Goal: Task Accomplishment & Management: Use online tool/utility

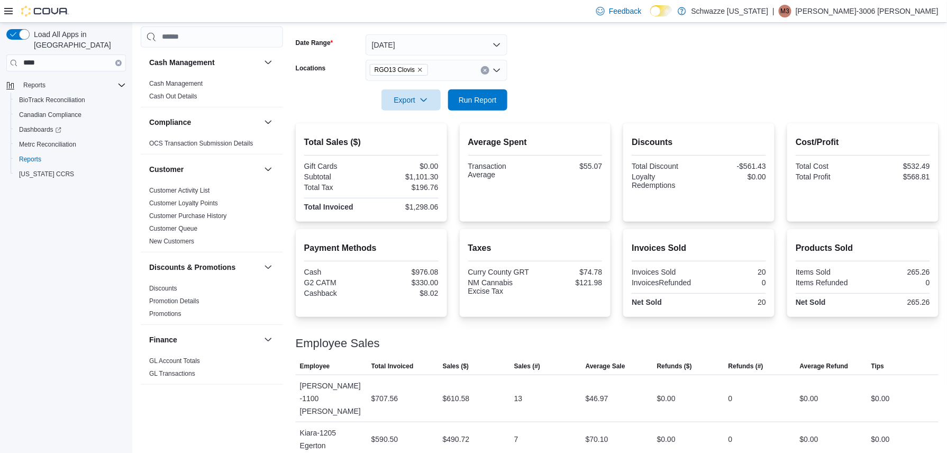
scroll to position [641, 0]
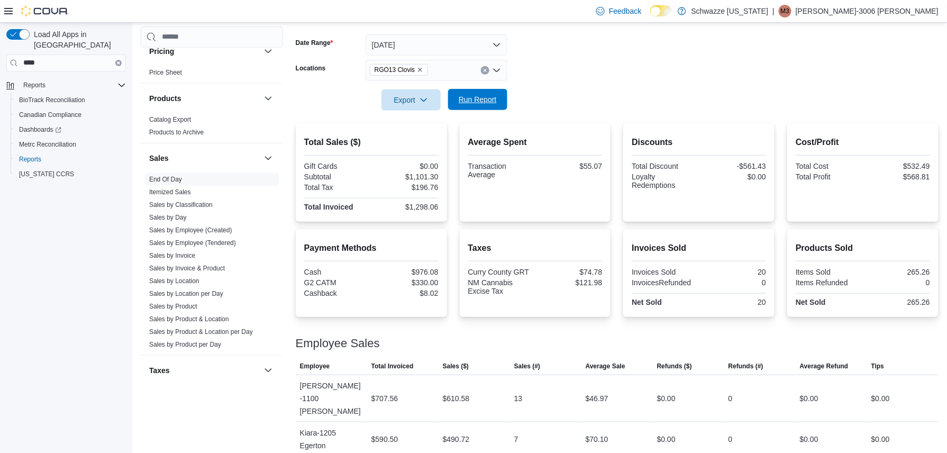
click at [479, 95] on span "Run Report" at bounding box center [478, 99] width 38 height 11
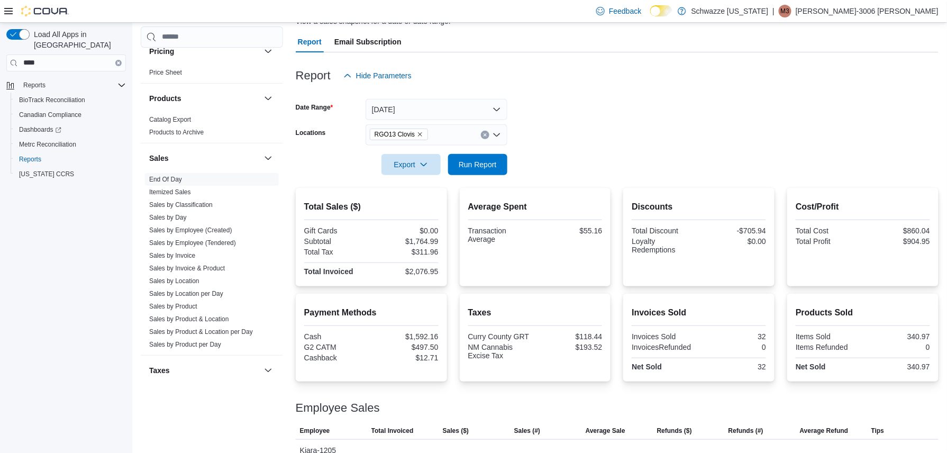
scroll to position [152, 0]
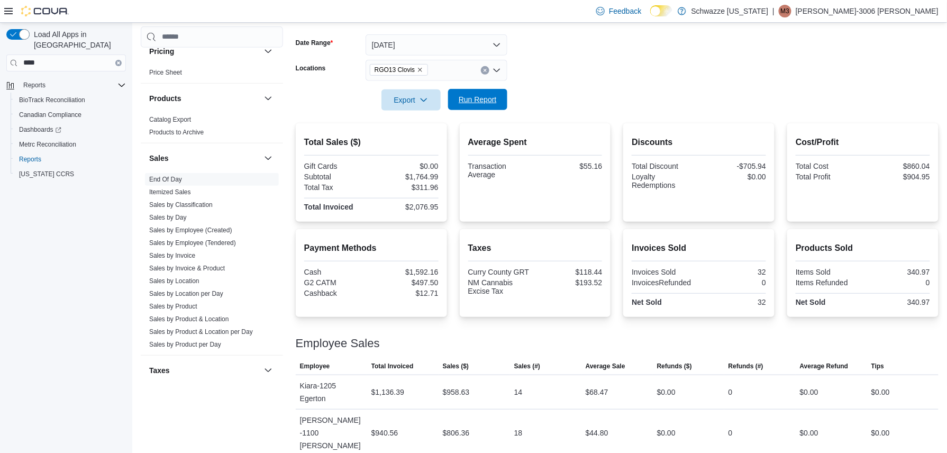
click at [500, 102] on span "Run Report" at bounding box center [477, 99] width 47 height 21
click at [479, 94] on span "Run Report" at bounding box center [477, 99] width 47 height 21
click at [485, 85] on div at bounding box center [617, 85] width 643 height 8
click at [485, 89] on div "Export Run Report" at bounding box center [402, 99] width 212 height 21
click at [472, 100] on span "Run Report" at bounding box center [478, 99] width 38 height 11
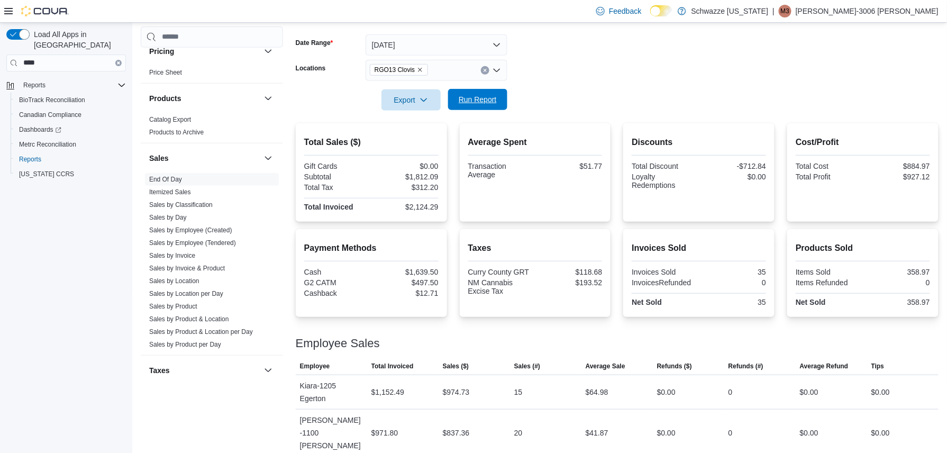
click at [500, 98] on span "Run Report" at bounding box center [477, 99] width 47 height 21
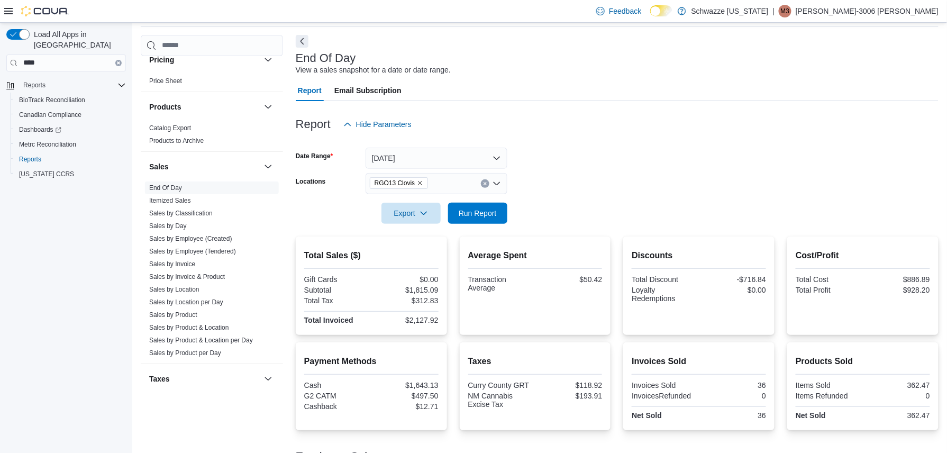
scroll to position [0, 0]
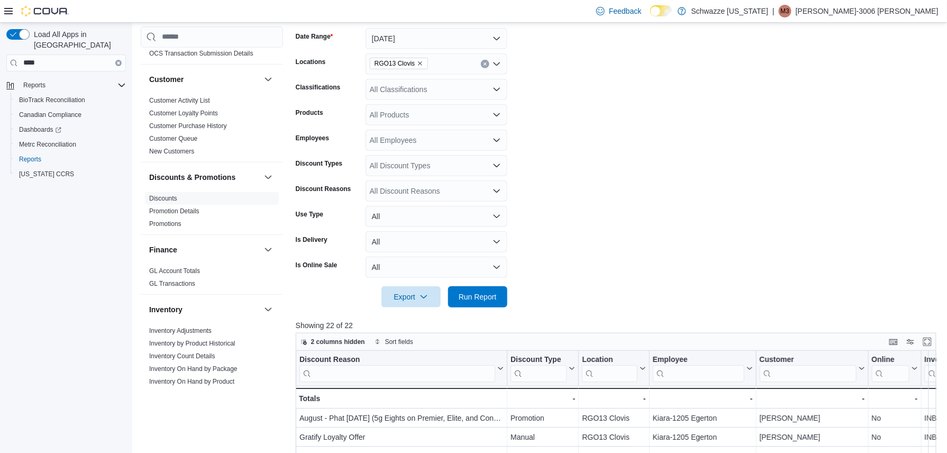
scroll to position [174, 0]
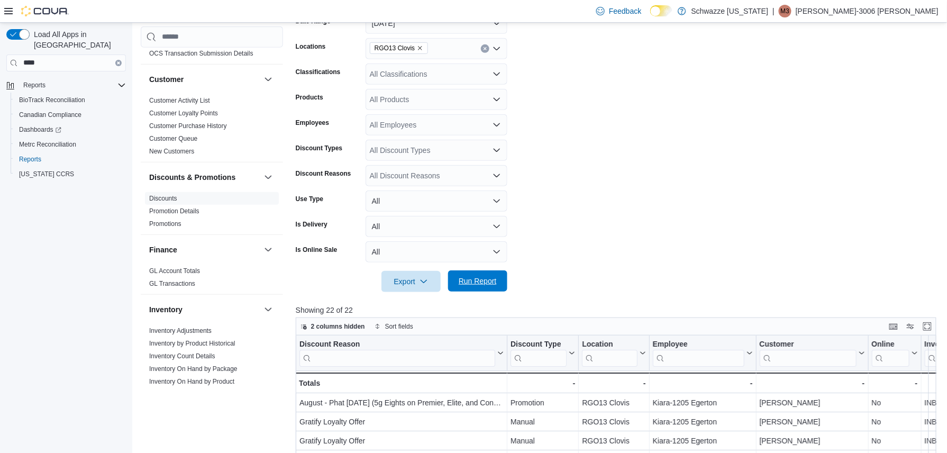
click at [478, 284] on span "Run Report" at bounding box center [478, 281] width 38 height 11
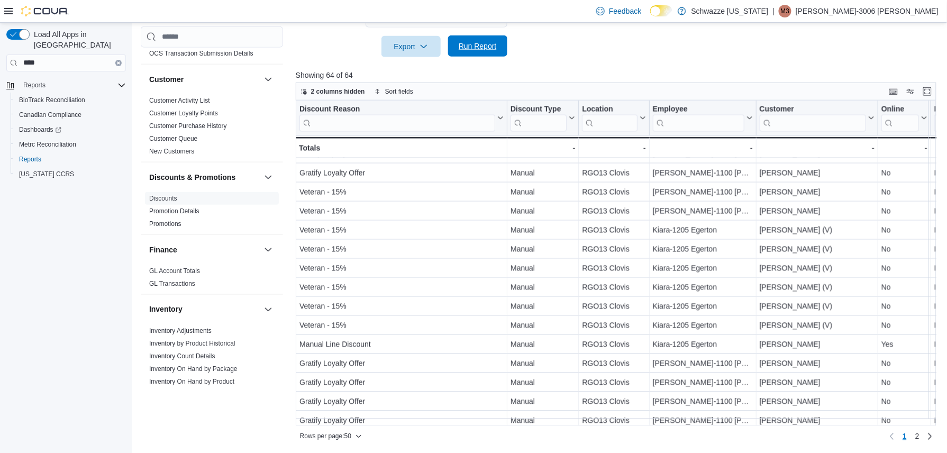
scroll to position [692, 0]
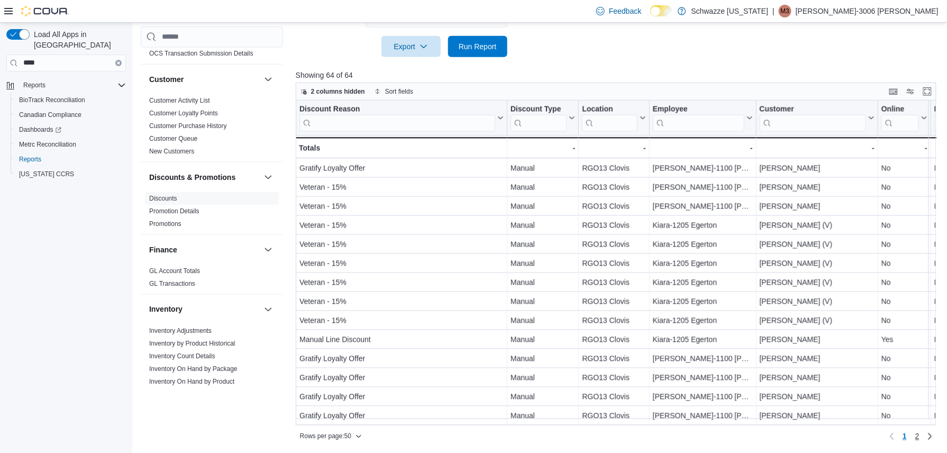
click at [919, 438] on span "2" at bounding box center [917, 436] width 4 height 11
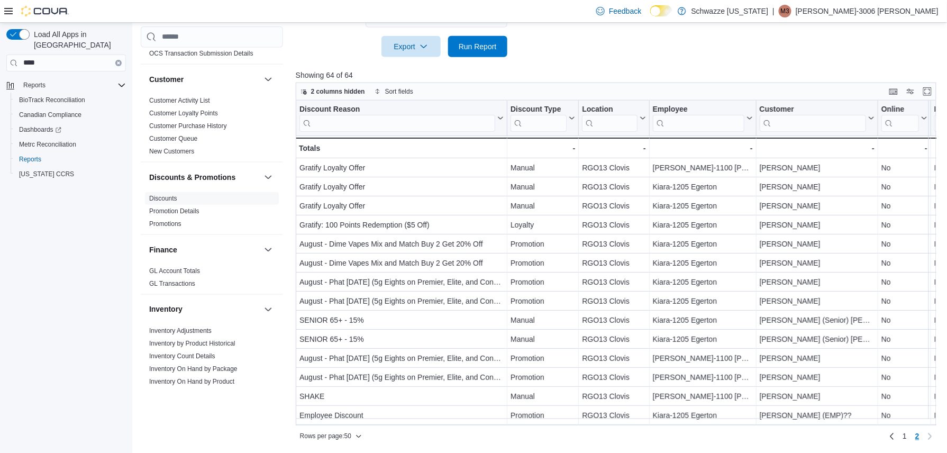
scroll to position [0, 0]
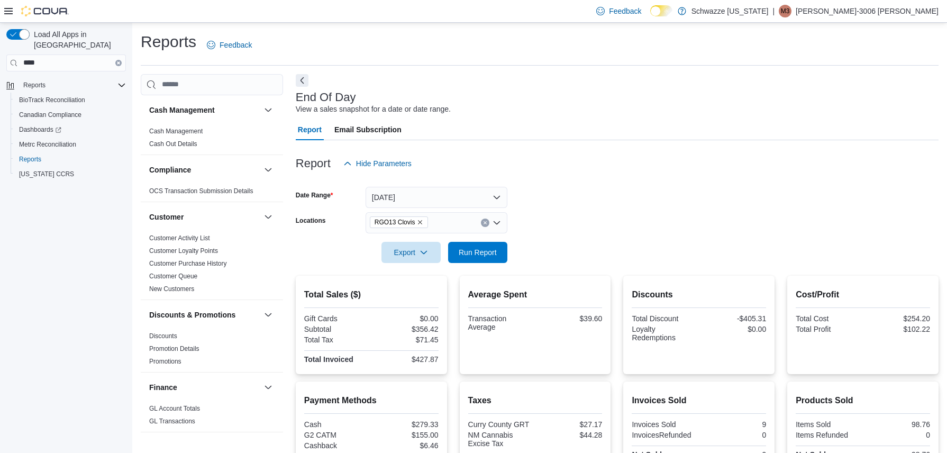
scroll to position [79, 0]
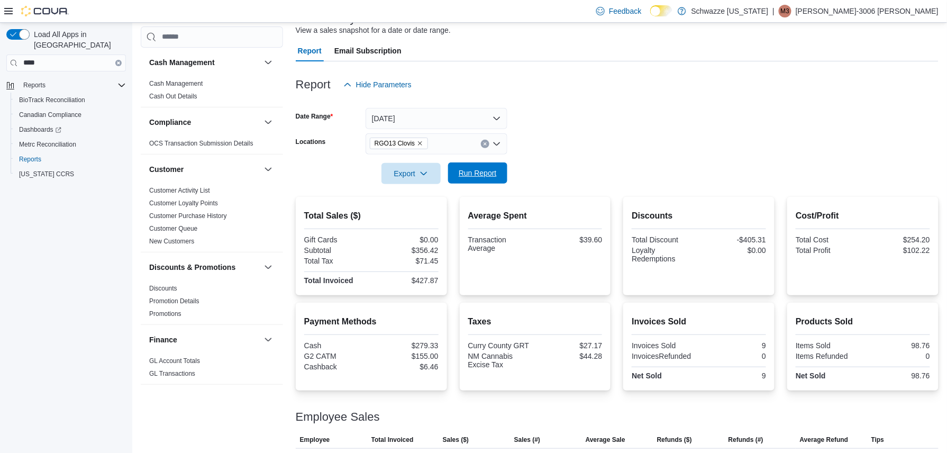
click at [462, 179] on span "Run Report" at bounding box center [477, 172] width 47 height 21
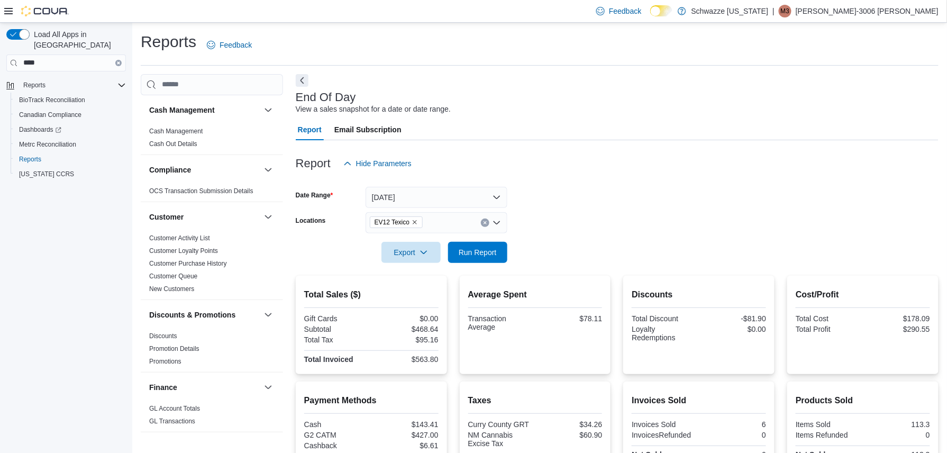
click at [115, 60] on button "Clear input" at bounding box center [118, 63] width 6 height 6
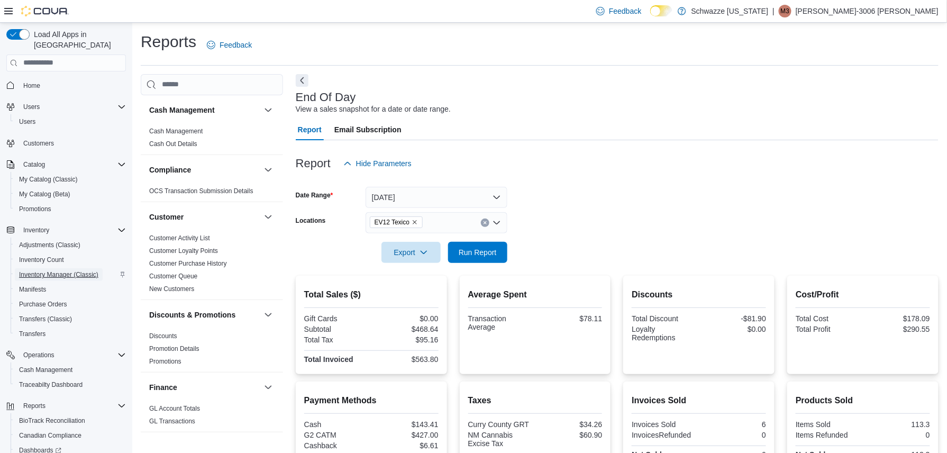
click at [76, 270] on span "Inventory Manager (Classic)" at bounding box center [58, 274] width 79 height 8
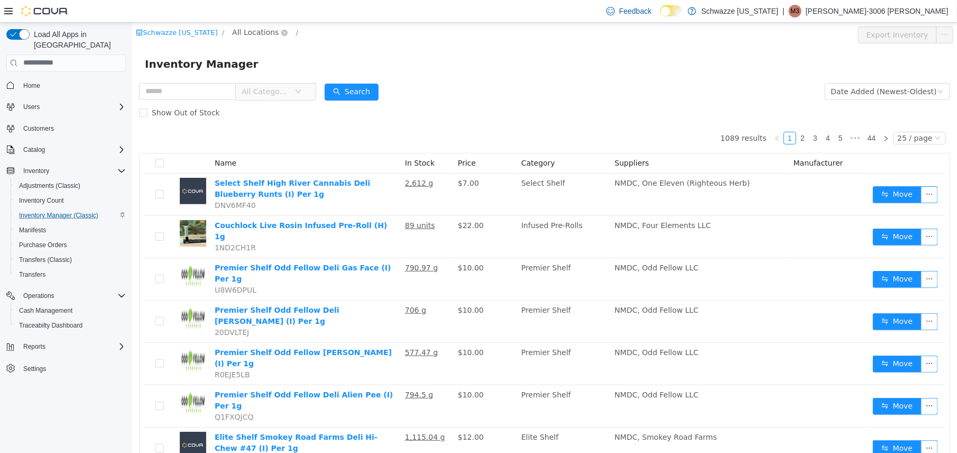
click at [248, 27] on span "All Locations" at bounding box center [255, 32] width 47 height 12
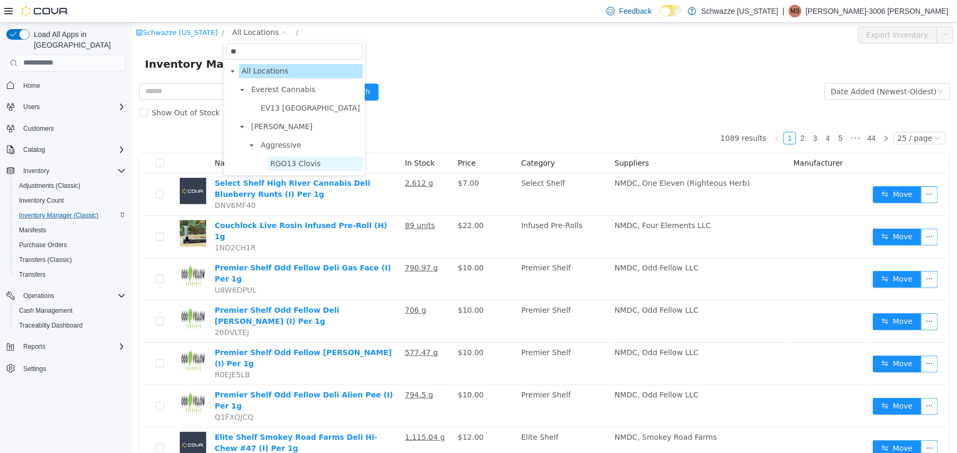
type input "**"
click at [275, 161] on span "RGO13 Clovis" at bounding box center [295, 163] width 51 height 8
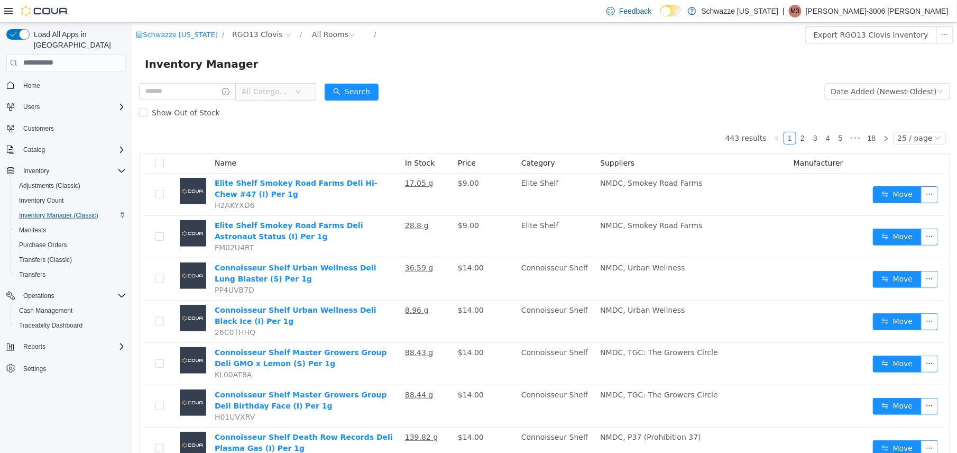
click at [289, 91] on span "All Categories" at bounding box center [265, 91] width 48 height 11
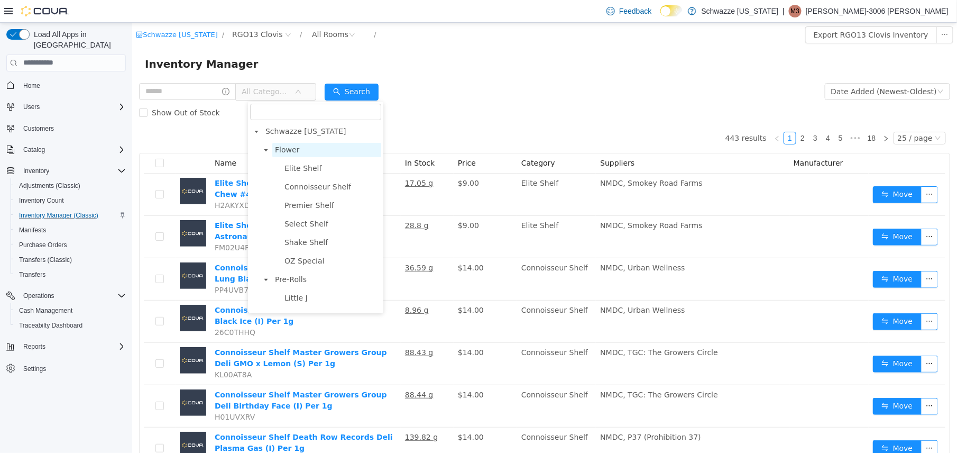
click at [296, 146] on span "Flower" at bounding box center [326, 149] width 109 height 14
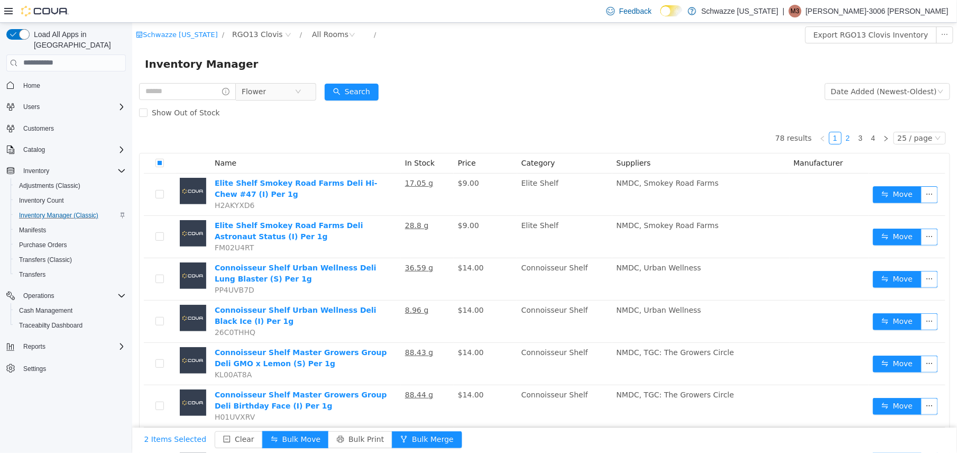
click at [842, 136] on link "2" at bounding box center [848, 138] width 12 height 12
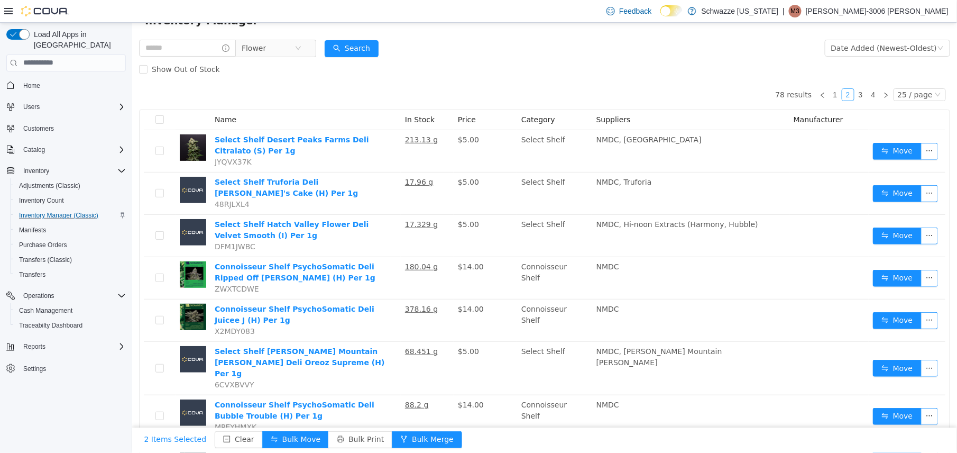
scroll to position [45, 0]
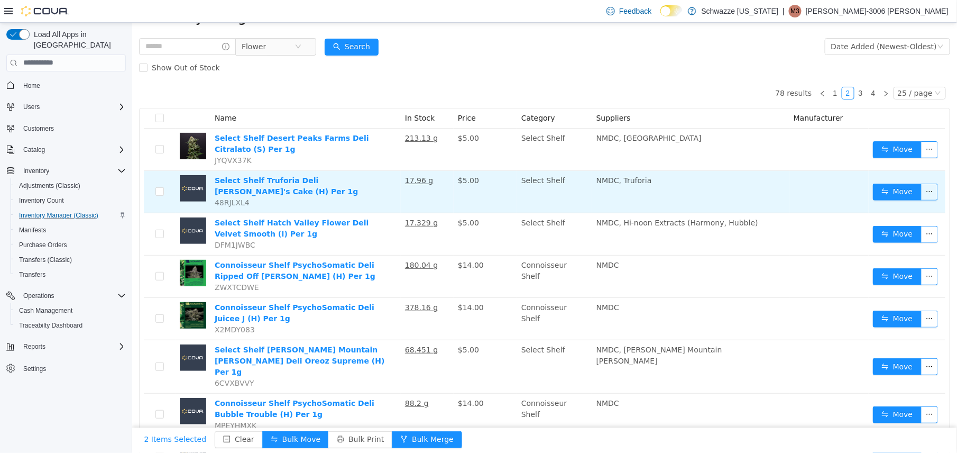
click at [176, 184] on td at bounding box center [192, 191] width 35 height 42
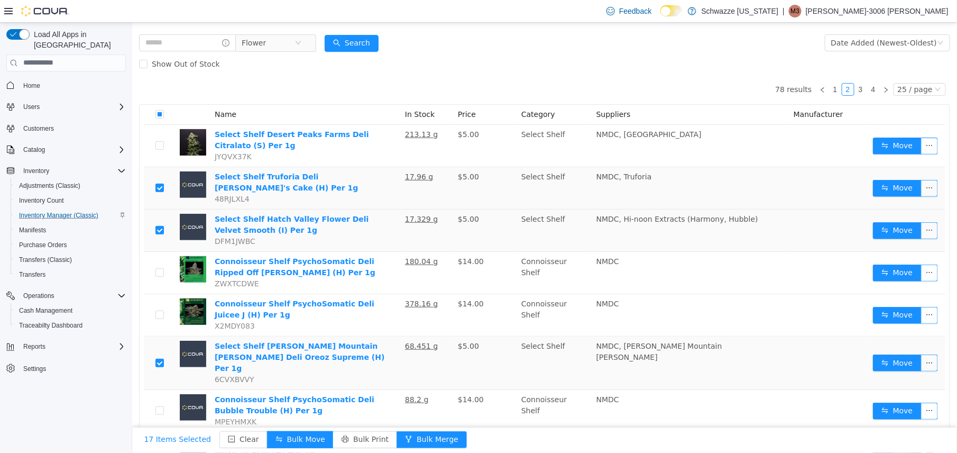
scroll to position [0, 0]
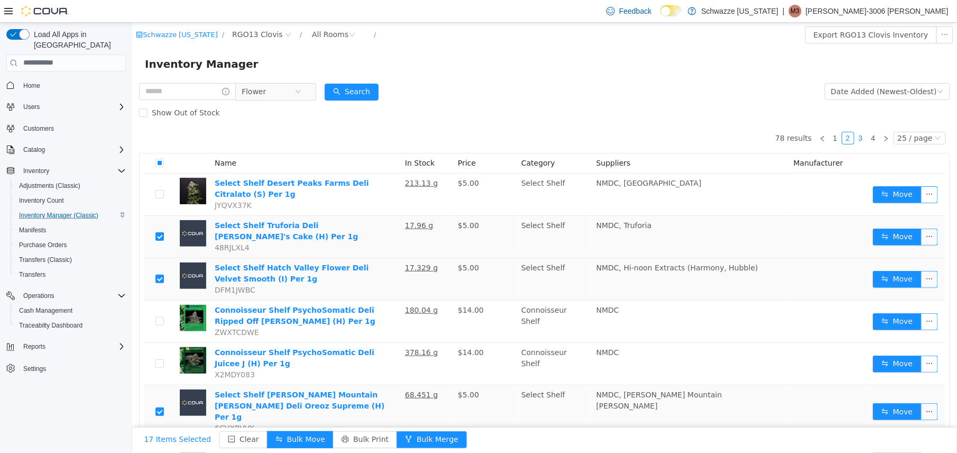
click at [855, 137] on link "3" at bounding box center [861, 138] width 12 height 12
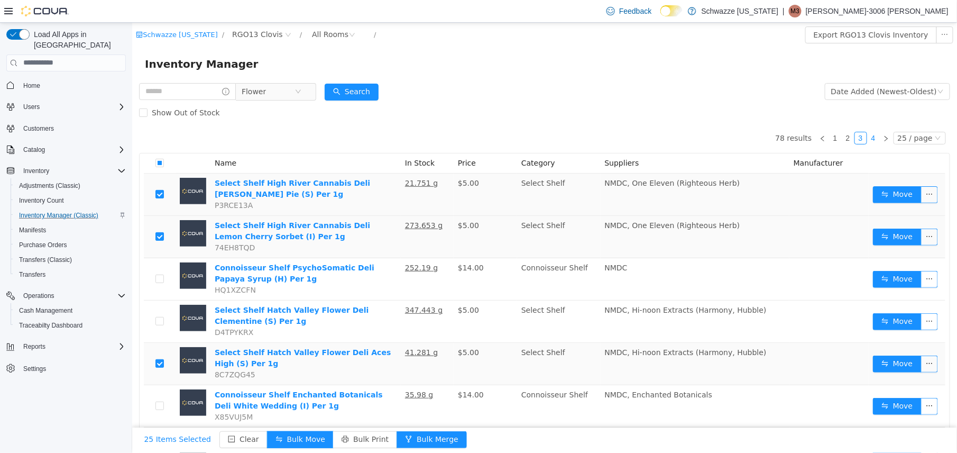
click at [867, 137] on link "4" at bounding box center [873, 138] width 12 height 12
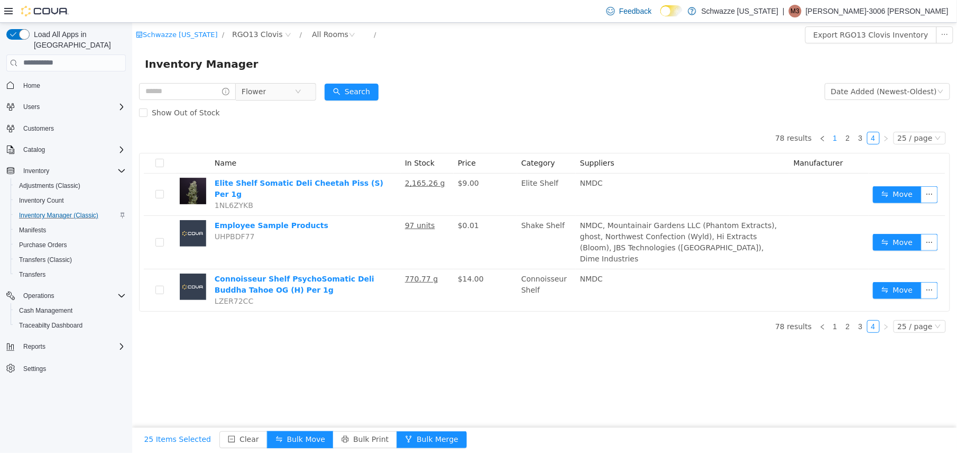
click at [837, 133] on link "1" at bounding box center [835, 138] width 12 height 12
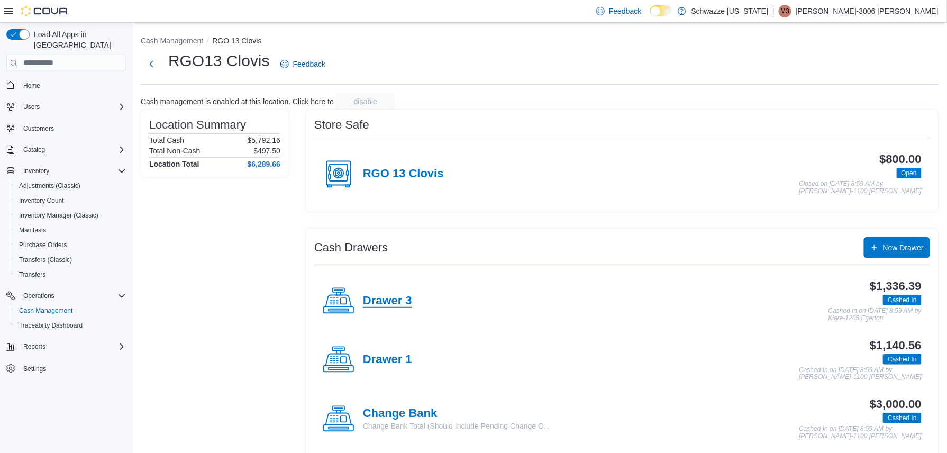
click at [385, 304] on h4 "Drawer 3" at bounding box center [387, 301] width 49 height 14
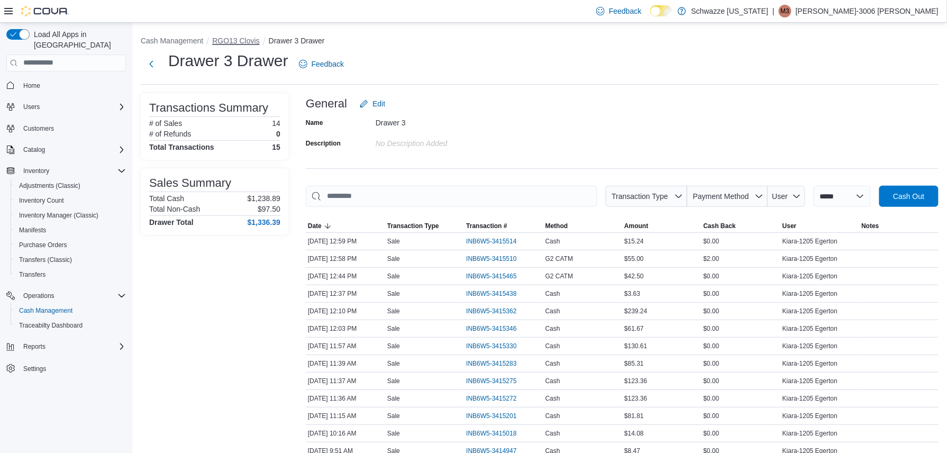
click at [236, 43] on button "RGO13 Clovis" at bounding box center [235, 40] width 47 height 8
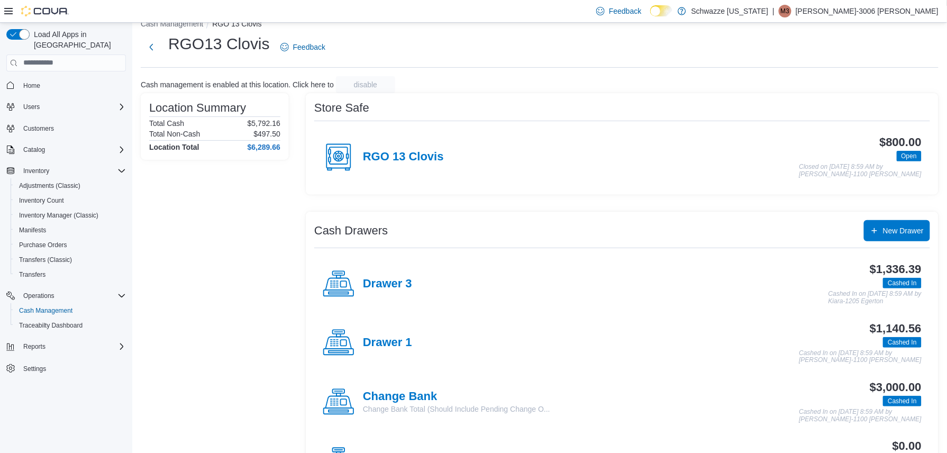
scroll to position [85, 0]
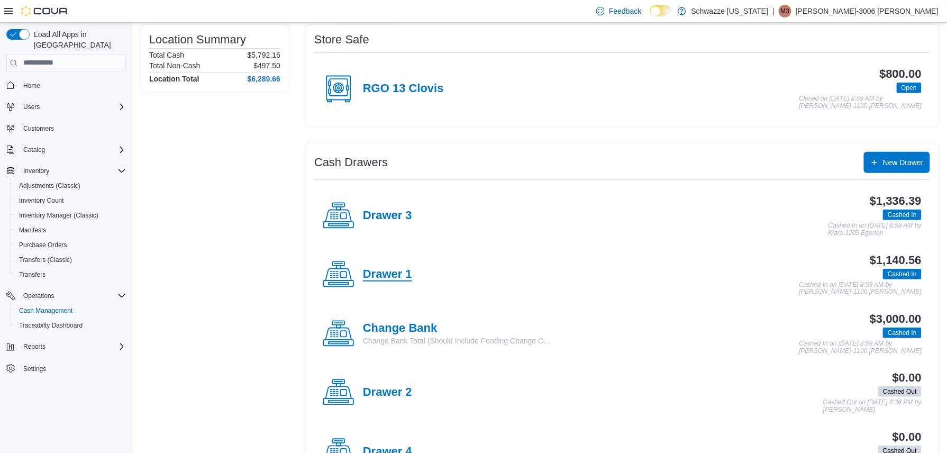
click at [407, 273] on h4 "Drawer 1" at bounding box center [387, 275] width 49 height 14
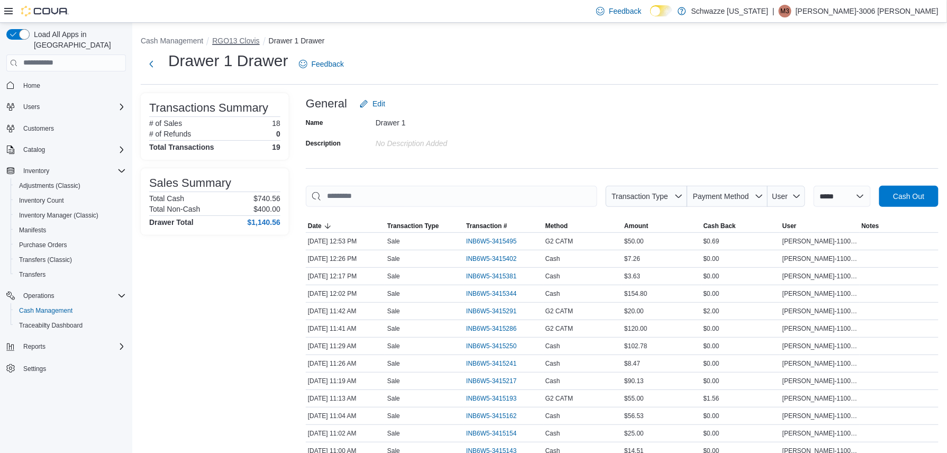
click at [246, 42] on button "RGO13 Clovis" at bounding box center [235, 40] width 47 height 8
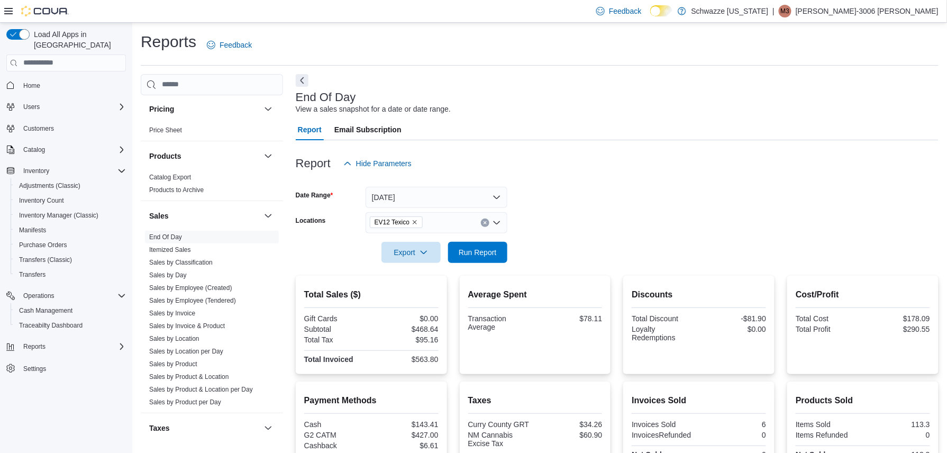
scroll to position [637, 0]
click at [188, 256] on link "Sales by Classification" at bounding box center [180, 256] width 63 height 7
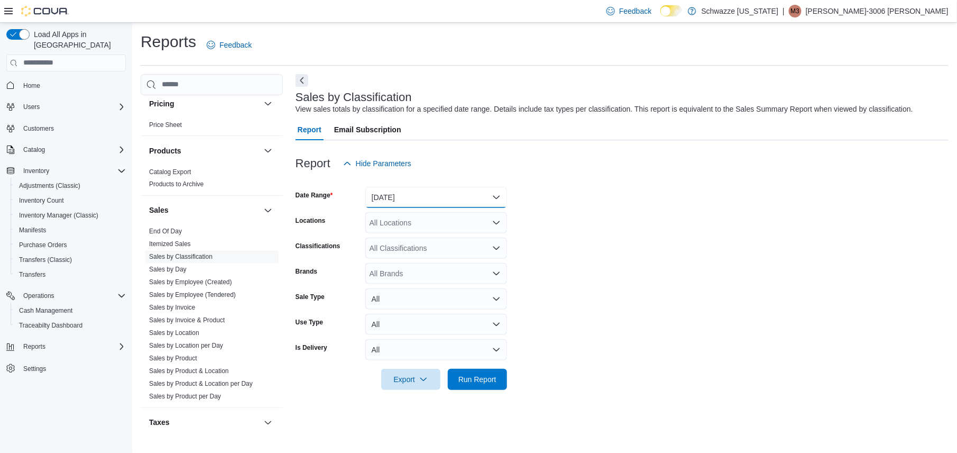
click at [422, 201] on button "[DATE]" at bounding box center [436, 197] width 142 height 21
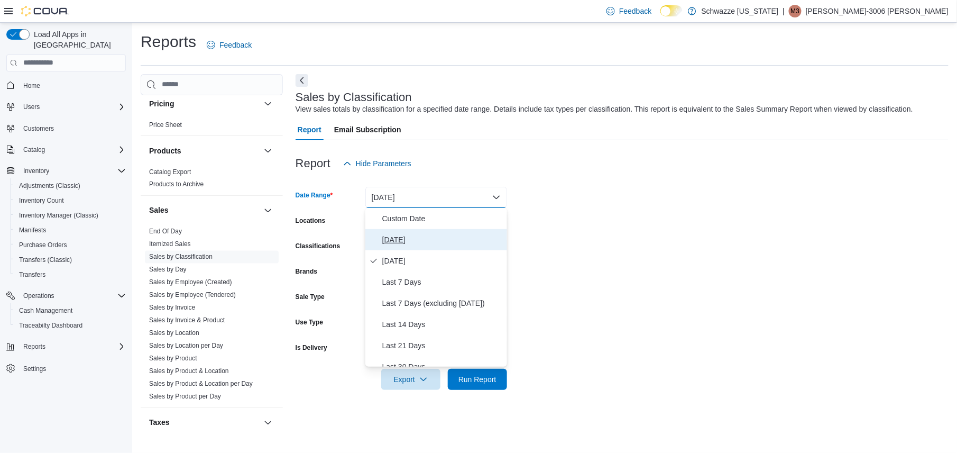
click at [417, 247] on button "[DATE]" at bounding box center [436, 239] width 142 height 21
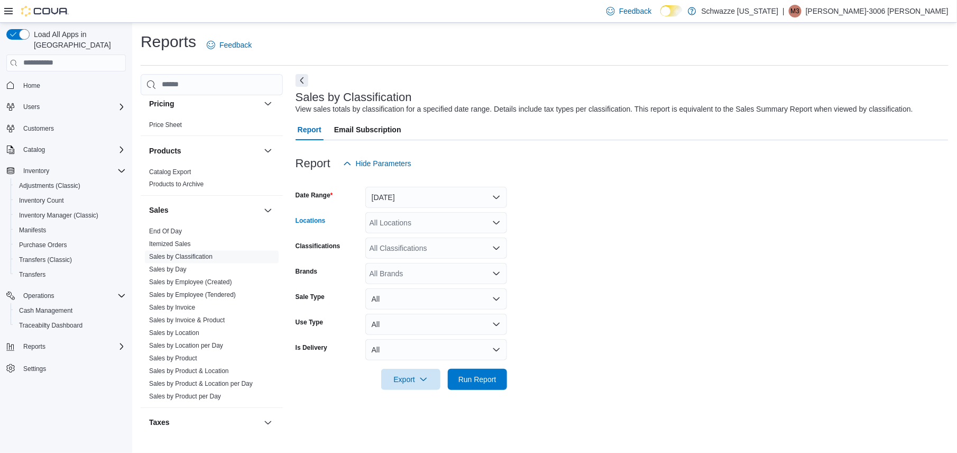
click at [412, 216] on div "All Locations" at bounding box center [436, 222] width 142 height 21
type input "**"
click at [432, 253] on span "RGO13 Clovis" at bounding box center [422, 256] width 47 height 11
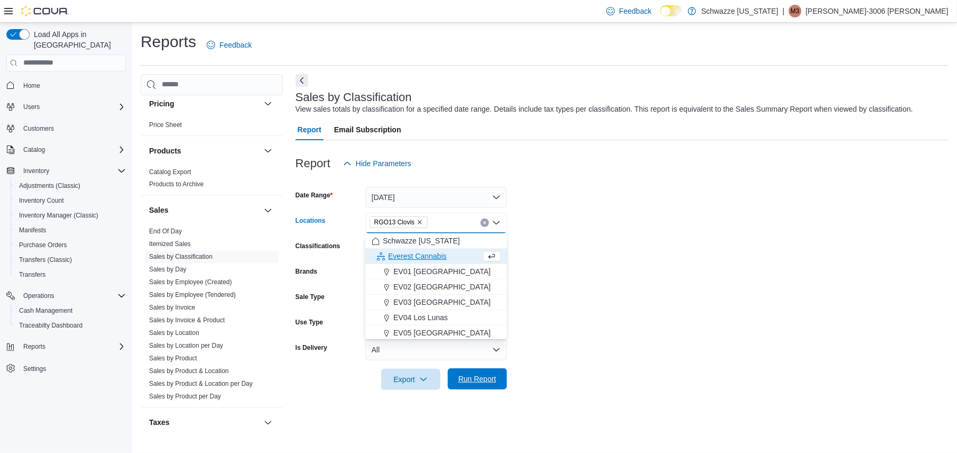
click at [476, 382] on span "Run Report" at bounding box center [478, 378] width 38 height 11
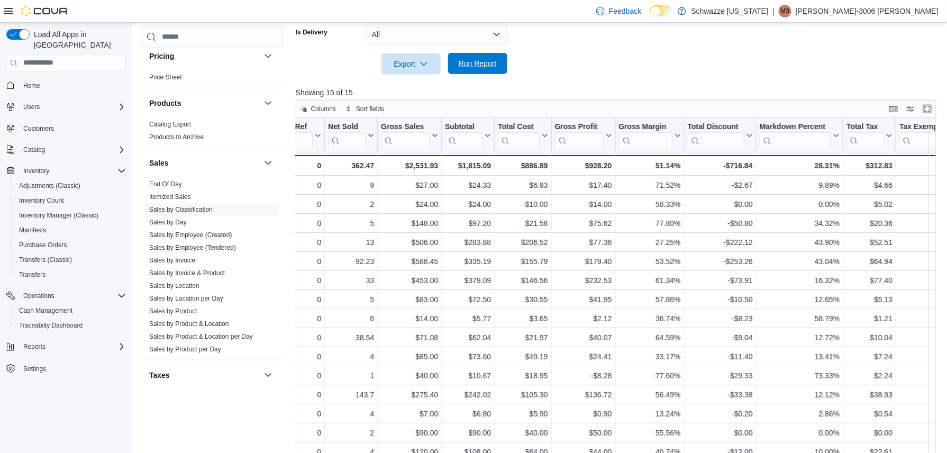
scroll to position [0, 188]
